Goal: Contribute content: Contribute content

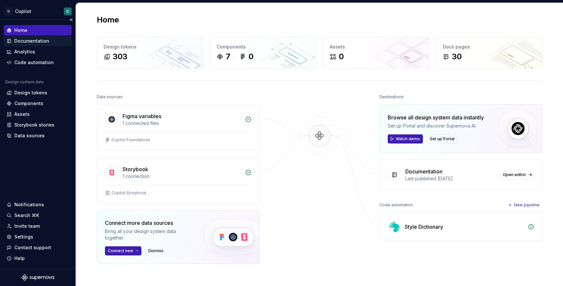
click at [22, 43] on div "Documentation" at bounding box center [31, 41] width 35 height 7
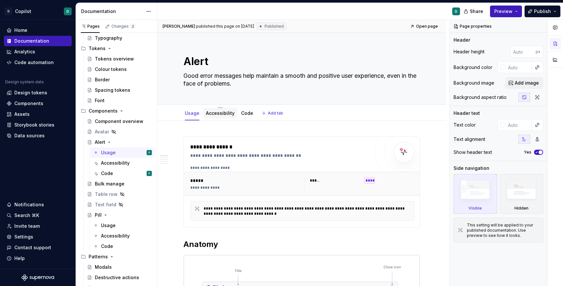
click at [223, 116] on div "Accessibility" at bounding box center [220, 113] width 29 height 7
click at [223, 114] on link "Accessibility" at bounding box center [220, 113] width 29 height 6
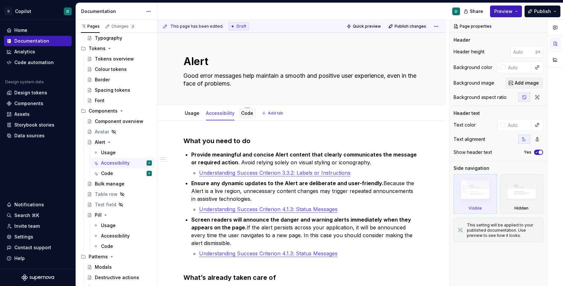
click at [241, 114] on link "Code" at bounding box center [247, 113] width 12 height 6
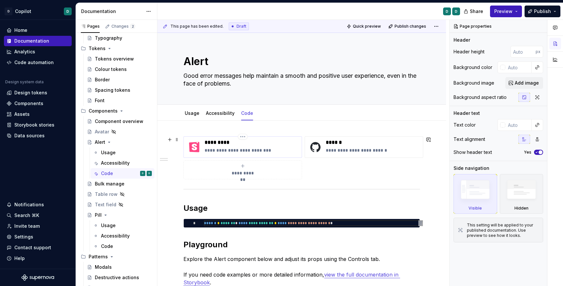
click at [215, 149] on p "**********" at bounding box center [252, 150] width 95 height 7
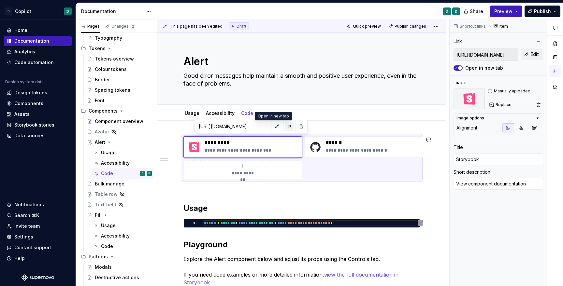
click at [285, 127] on button "button" at bounding box center [289, 126] width 9 height 9
type textarea "*"
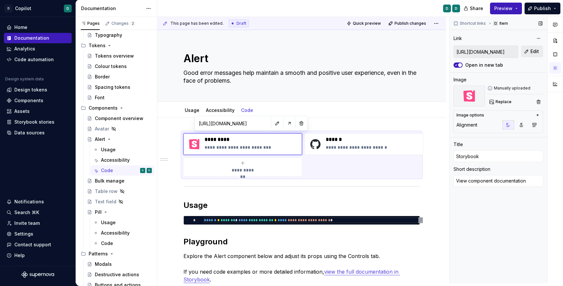
click at [535, 53] on span "Edit" at bounding box center [535, 51] width 8 height 7
type textarea "*"
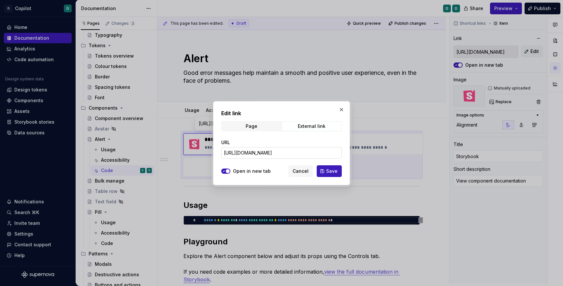
click at [331, 154] on input "https://copilot2.mgt.dpty.io/?path=/docs/core-banner--docs" at bounding box center [281, 153] width 121 height 12
type input "https://copilot2.mgt.dpty.io/?path=/docs/core-alert--docs"
click at [328, 172] on span "Save" at bounding box center [331, 171] width 11 height 7
type textarea "*"
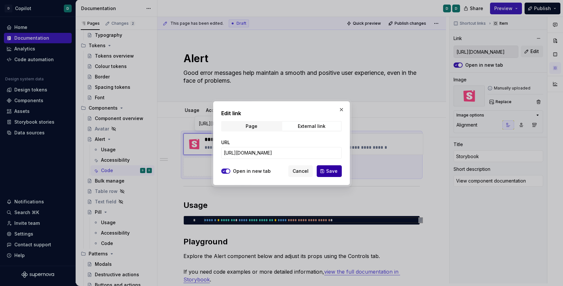
type input "https://copilot2.mgt.dpty.io/?path=/docs/core-alert--docs"
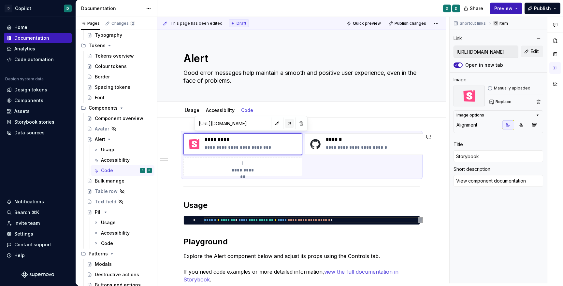
click at [285, 121] on button "button" at bounding box center [289, 123] width 9 height 9
type textarea "*"
type input "https://copilot2.mgt.dpty.io/?path=/docs/core-alert--docs"
click at [507, 10] on span "Preview" at bounding box center [503, 8] width 18 height 7
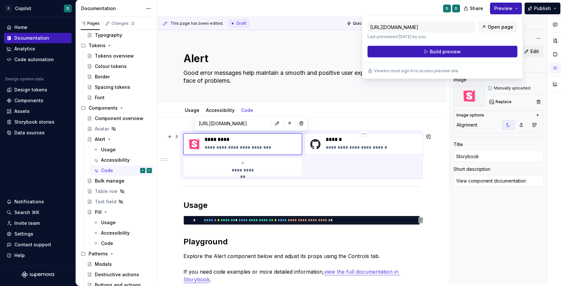
click at [359, 149] on p "**********" at bounding box center [373, 147] width 95 height 7
type textarea "*"
type input "[URL][DOMAIN_NAME]"
type input "Github"
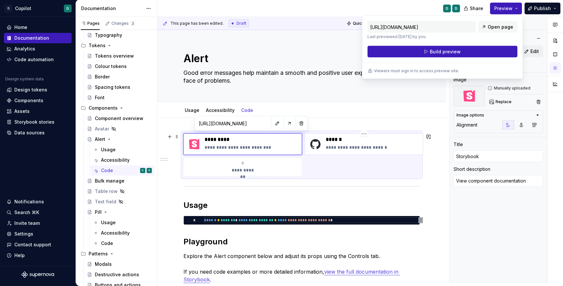
type textarea "View component source code"
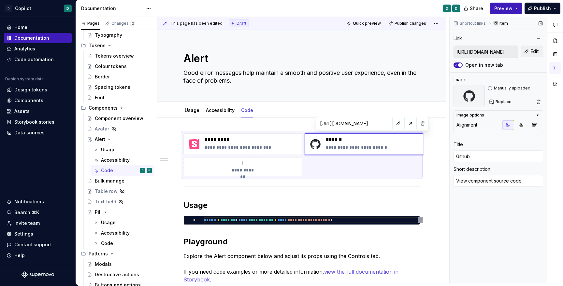
click at [536, 94] on div "Manually uploaded Replace" at bounding box center [516, 96] width 56 height 21
click at [535, 51] on span "Edit" at bounding box center [535, 51] width 8 height 7
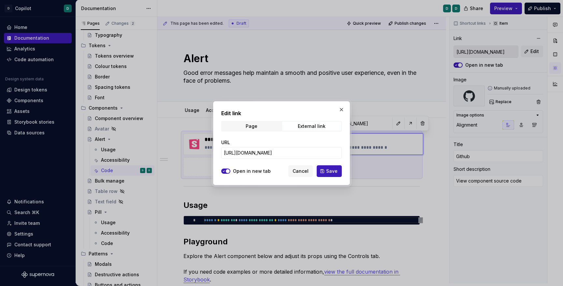
scroll to position [0, 81]
click at [333, 170] on span "Save" at bounding box center [331, 171] width 11 height 7
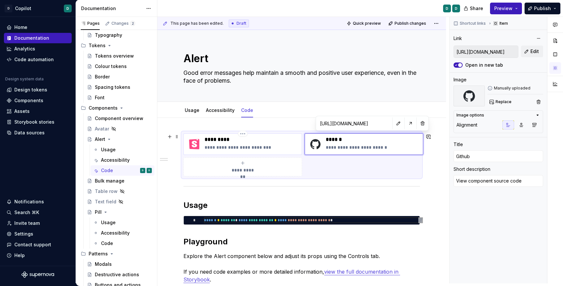
click at [216, 138] on p "*********" at bounding box center [252, 140] width 95 height 7
type textarea "*"
type input "https://copilot2.mgt.dpty.io/?path=/docs/core-alert--docs"
type input "Storybook"
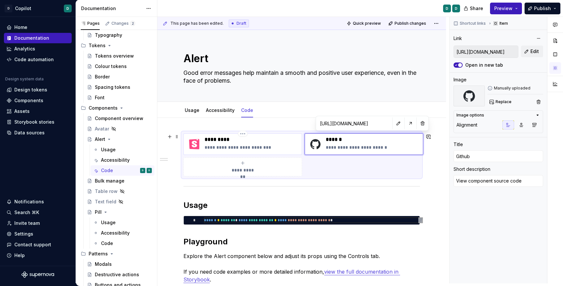
type textarea "View component documentation"
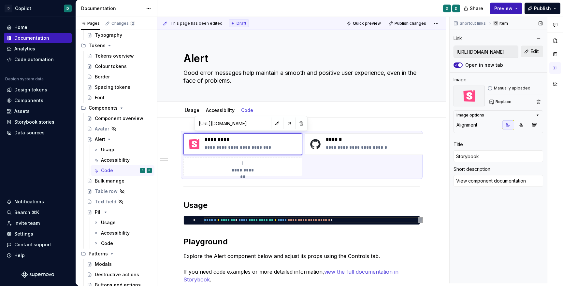
click at [531, 56] on button "Edit" at bounding box center [532, 52] width 22 height 12
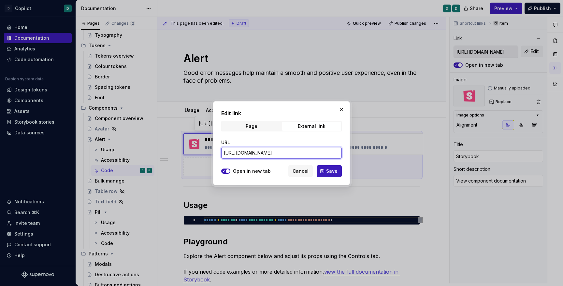
click at [294, 155] on input "https://copilot2.mgt.dpty.io/?path=/docs/core-alert--docs" at bounding box center [281, 153] width 121 height 12
click at [294, 154] on input "https://copilot2.mgt.dpty.io/?path=/docs/core-alert--docs" at bounding box center [281, 153] width 121 height 12
click at [333, 168] on span "Save" at bounding box center [331, 171] width 11 height 7
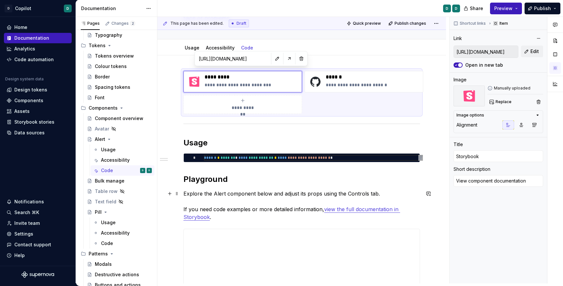
scroll to position [65, 0]
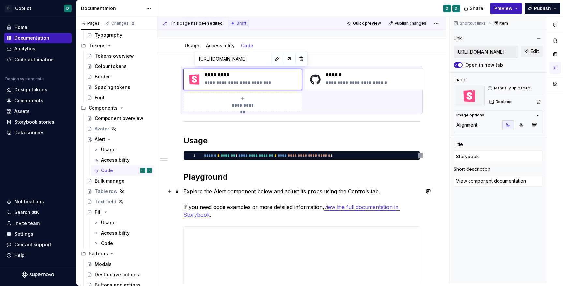
type textarea "*"
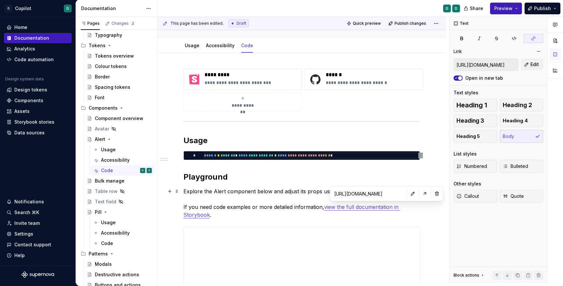
click at [377, 209] on link "view the full documentation in Storybook" at bounding box center [291, 211] width 217 height 14
click at [539, 63] on button "Edit" at bounding box center [532, 65] width 22 height 12
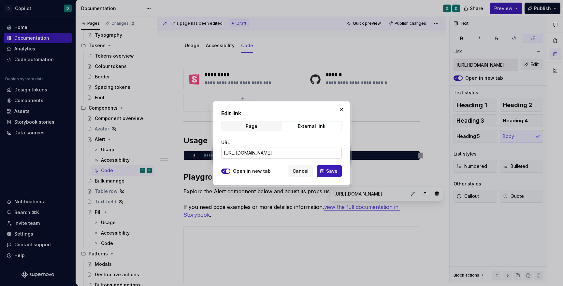
click at [311, 148] on input "https://copilot2.mgt.dpty.io/?path=/docs/core-banner--docs" at bounding box center [281, 153] width 121 height 12
click at [330, 153] on input "https://copilot2.mgt.dpty.io/?path=/docs/core-banner--docs" at bounding box center [281, 153] width 121 height 12
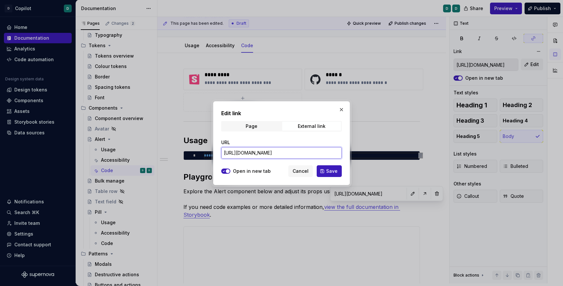
click at [330, 153] on input "https://copilot2.mgt.dpty.io/?path=/docs/core-banner--docs" at bounding box center [281, 153] width 121 height 12
type input "https://copilot2.mgt.dpty.io/?path=/docs/core-alert--docs"
click at [336, 174] on span "Save" at bounding box center [331, 171] width 11 height 7
type input "https://copilot2.mgt.dpty.io/?path=/docs/core-alert--docs"
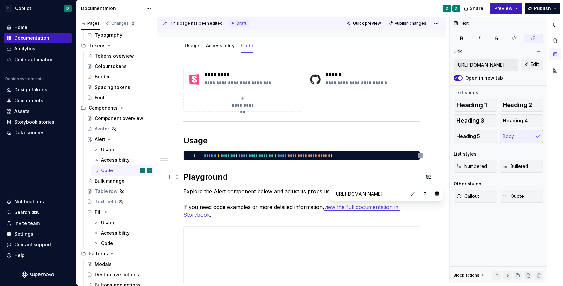
type input "https://copilot2.mgt.dpty.io/?path=/docs/core-alert--docs"
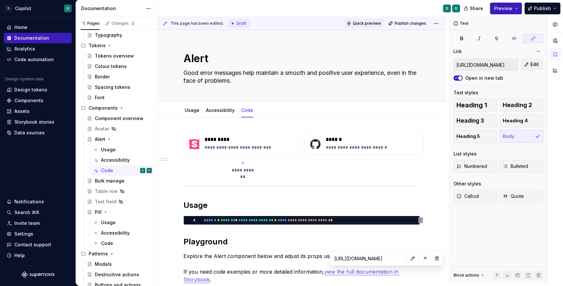
click at [374, 23] on span "Quick preview" at bounding box center [367, 23] width 28 height 5
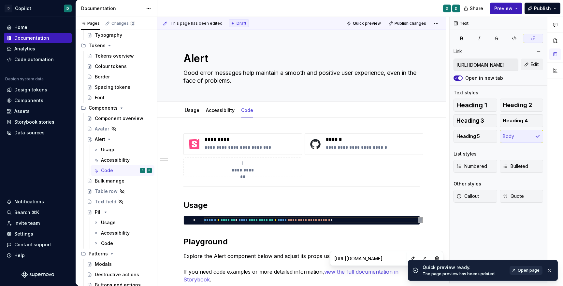
click at [536, 270] on span "Open page" at bounding box center [529, 270] width 22 height 5
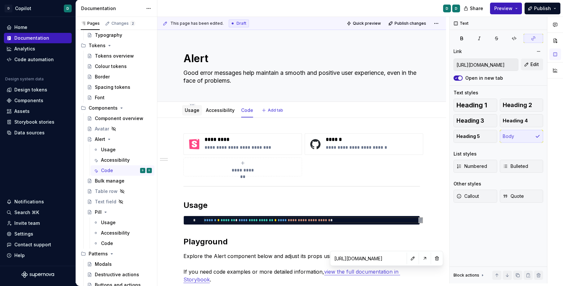
click at [191, 112] on link "Usage" at bounding box center [192, 111] width 15 height 6
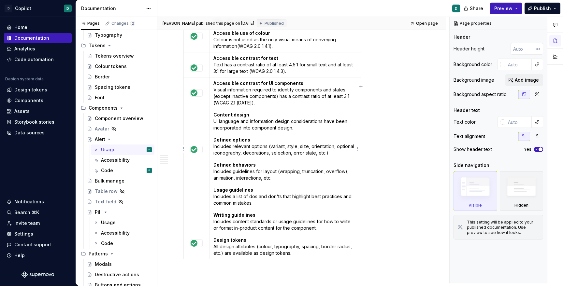
scroll to position [775, 0]
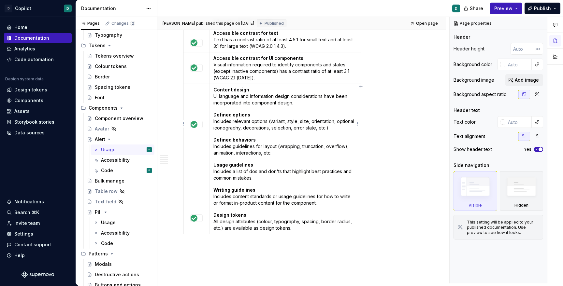
click at [262, 131] on p "Defined options Includes relevant options (variant, style, size, orientation, o…" at bounding box center [284, 122] width 143 height 20
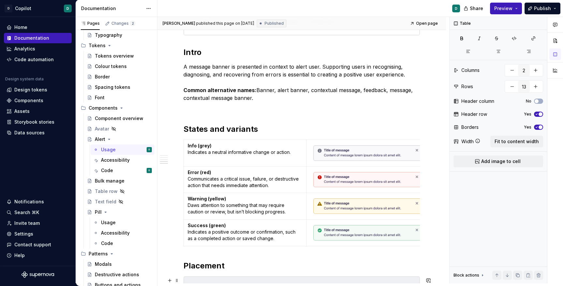
scroll to position [0, 0]
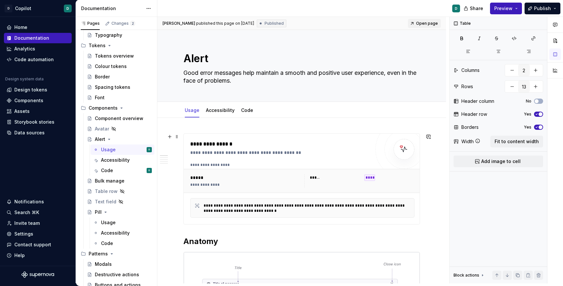
type textarea "*"
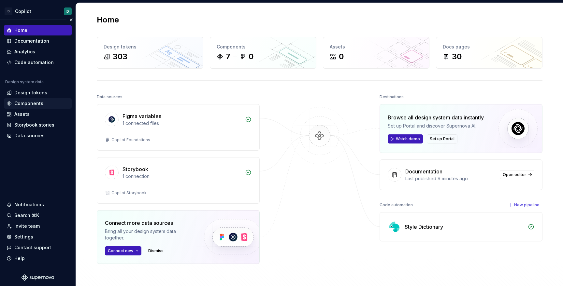
click at [25, 105] on div "Components" at bounding box center [28, 103] width 29 height 7
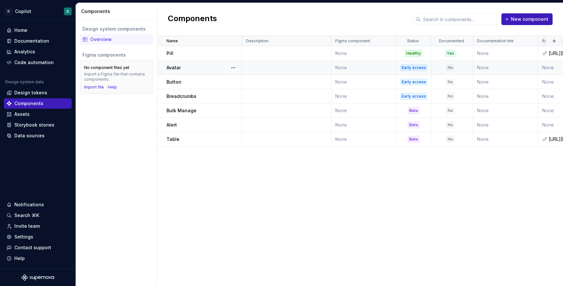
click at [416, 67] on div "Early access" at bounding box center [414, 68] width 26 height 7
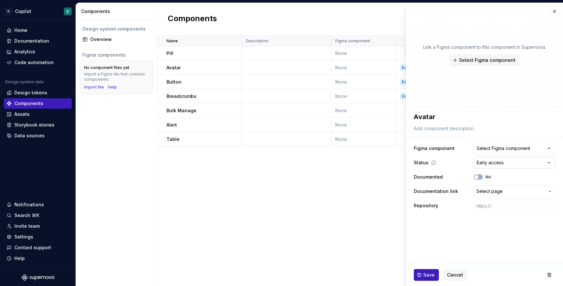
type textarea "*"
click at [491, 166] on html "D Copilot D Home Documentation Analytics Code automation Design system data Des…" at bounding box center [281, 143] width 563 height 286
select select "**********"
click at [429, 274] on span "Save" at bounding box center [428, 275] width 11 height 7
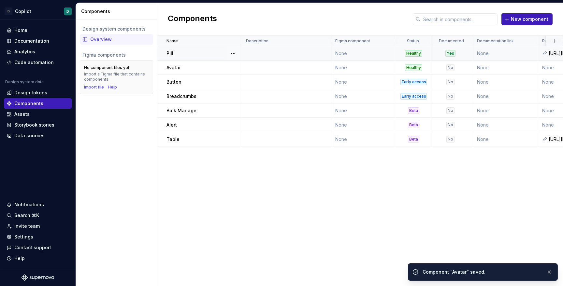
click at [413, 52] on div "Healthy" at bounding box center [413, 53] width 17 height 7
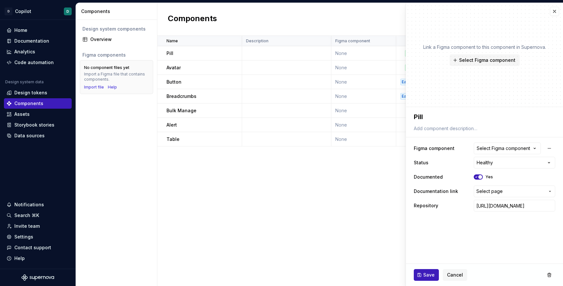
click at [368, 189] on div "Name Description Figma component Status Documented Documentation link Repositor…" at bounding box center [360, 161] width 406 height 251
click at [552, 14] on button "button" at bounding box center [554, 11] width 9 height 9
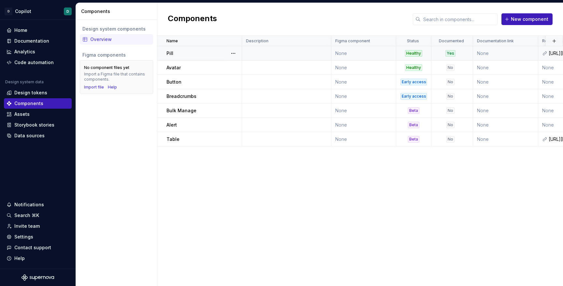
click at [416, 53] on div "Healthy" at bounding box center [413, 53] width 17 height 7
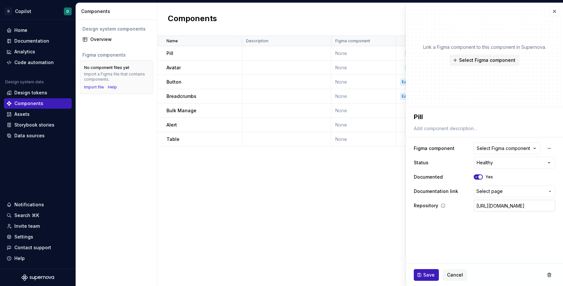
scroll to position [0, 116]
click at [517, 205] on input "[URL][DOMAIN_NAME]" at bounding box center [514, 206] width 81 height 12
click at [517, 206] on input "[URL][DOMAIN_NAME]" at bounding box center [514, 206] width 81 height 12
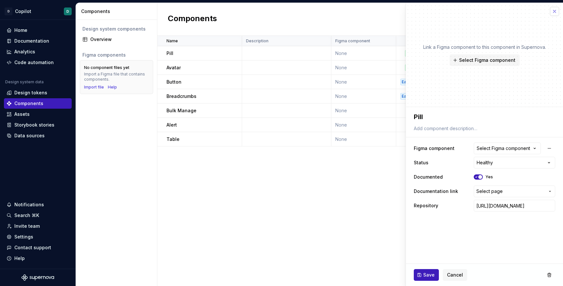
click at [554, 13] on button "button" at bounding box center [554, 11] width 9 height 9
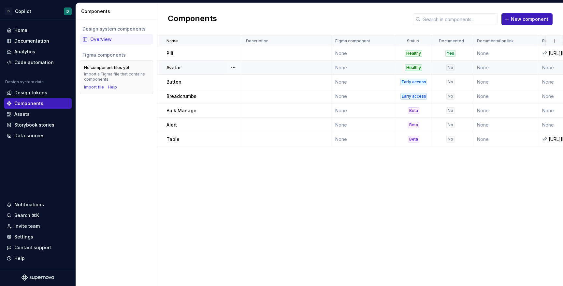
click at [411, 66] on div "Healthy" at bounding box center [413, 68] width 17 height 7
type textarea "*"
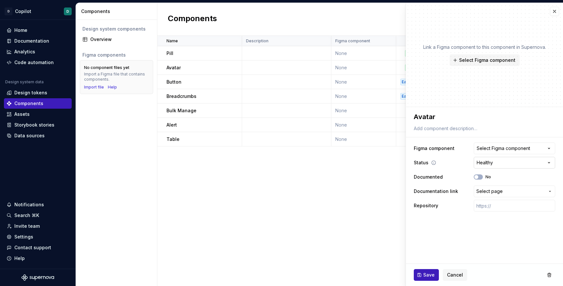
click at [504, 165] on html "D Copilot D Home Documentation Analytics Code automation Design system data Des…" at bounding box center [281, 143] width 563 height 286
select select "**********"
click at [419, 278] on button "Save" at bounding box center [426, 276] width 25 height 12
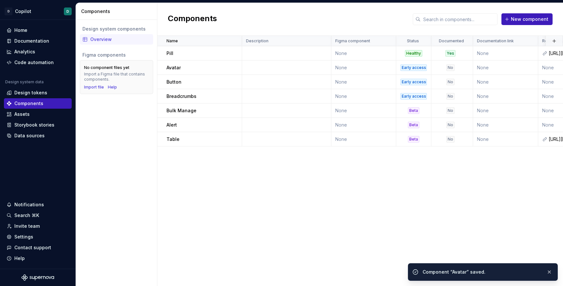
click at [353, 230] on div "Name Description Figma component Status Documented Documentation link Repositor…" at bounding box center [360, 161] width 406 height 251
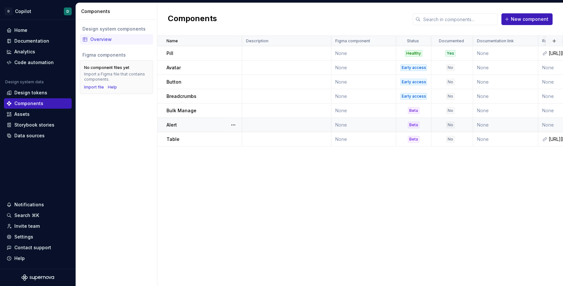
click at [414, 125] on div "Beta" at bounding box center [413, 125] width 11 height 7
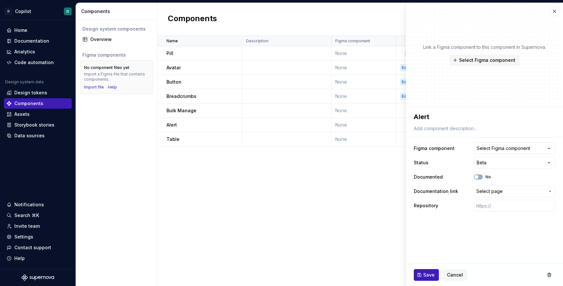
type textarea "*"
click at [495, 163] on html "D Copilot D Home Documentation Analytics Code automation Design system data Des…" at bounding box center [281, 143] width 563 height 286
select select "**********"
type textarea "*"
click at [485, 163] on html "D Copilot D Home Documentation Analytics Code automation Design system data Des…" at bounding box center [281, 143] width 563 height 286
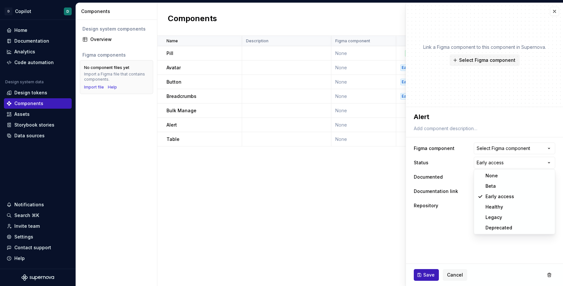
select select "**********"
click at [480, 174] on div "Documented No" at bounding box center [484, 177] width 141 height 12
click at [480, 178] on button "No" at bounding box center [478, 177] width 9 height 5
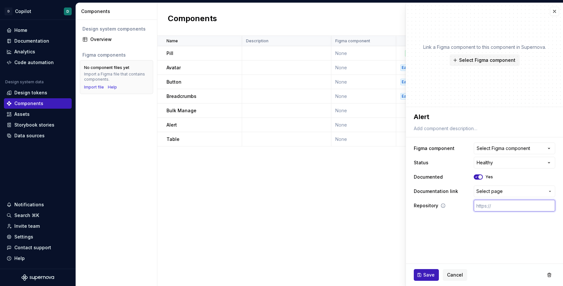
click at [482, 209] on input "text" at bounding box center [514, 206] width 81 height 12
paste input "[URL][DOMAIN_NAME]"
type textarea "*"
type input "[URL][DOMAIN_NAME]"
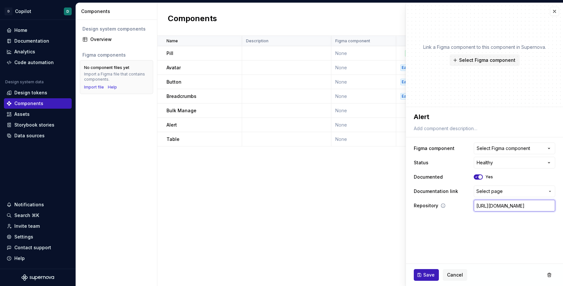
click at [548, 206] on input "[URL][DOMAIN_NAME]" at bounding box center [514, 206] width 81 height 12
type textarea "*"
type input "[URL][DOMAIN_NAME]"
type textarea "*"
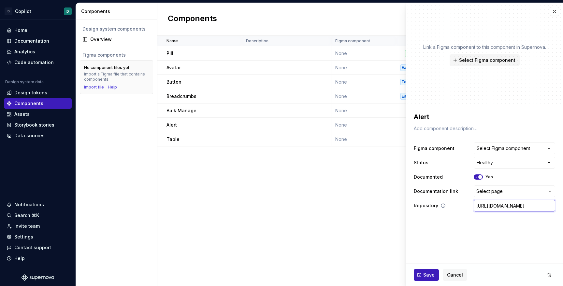
type input "[URL][DOMAIN_NAME]"
type textarea "*"
type input "[URL][DOMAIN_NAME]"
type textarea "*"
type input "[URL][DOMAIN_NAME]"
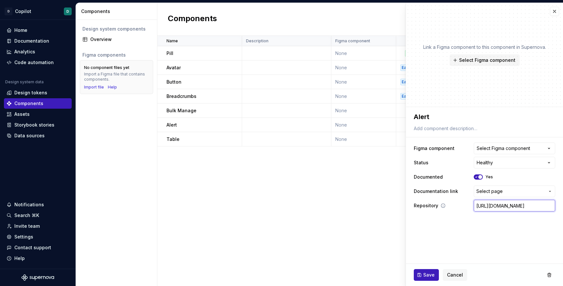
type textarea "*"
type input "[URL][DOMAIN_NAME]"
click at [424, 277] on span "Save" at bounding box center [428, 275] width 11 height 7
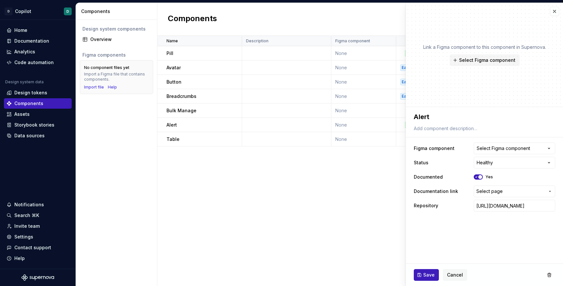
type textarea "*"
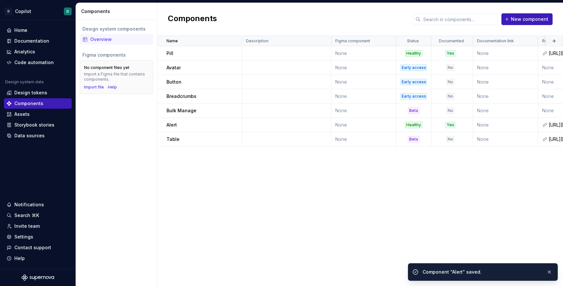
click at [315, 174] on div "Name Description Figma component Status Documented Documentation link Repositor…" at bounding box center [360, 161] width 406 height 251
